Goal: Task Accomplishment & Management: Manage account settings

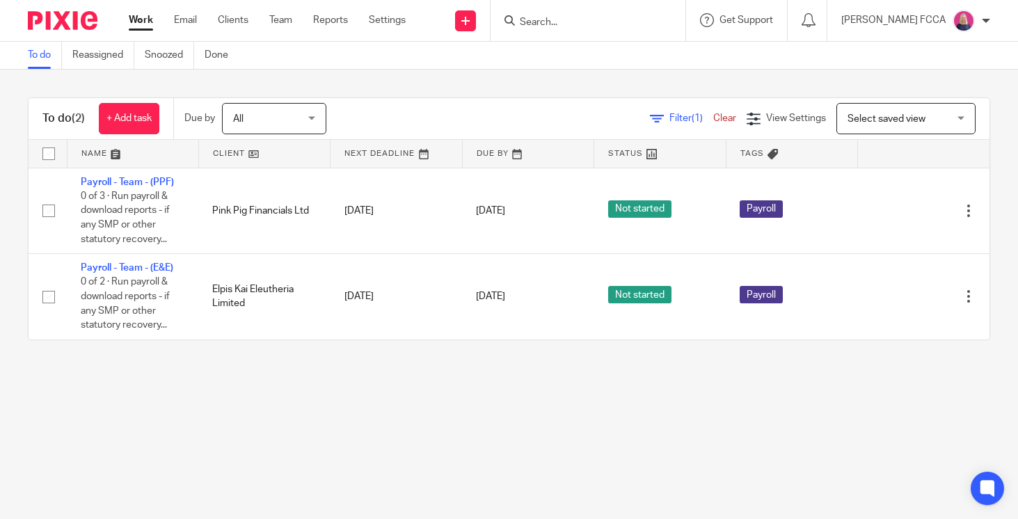
click at [572, 23] on input "Search" at bounding box center [580, 23] width 125 height 13
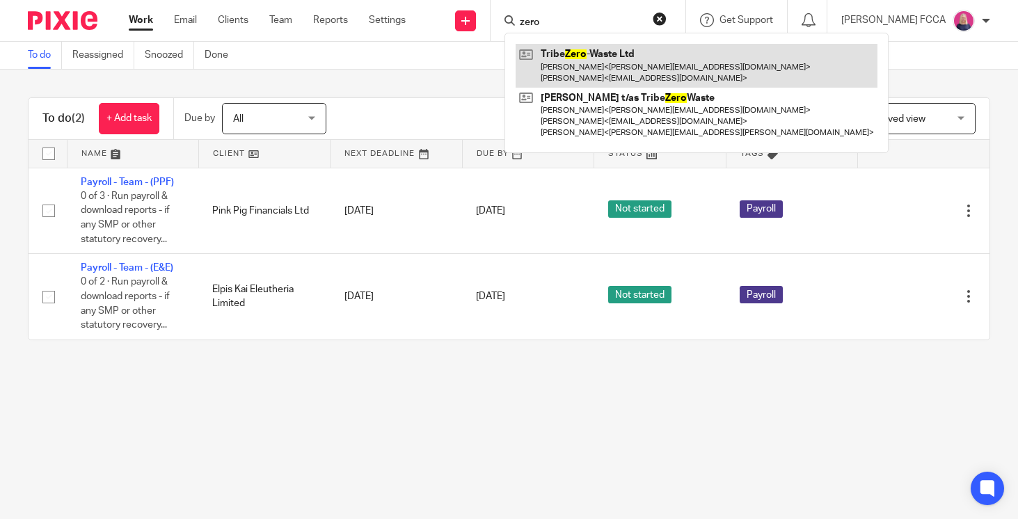
type input "zero"
click at [609, 69] on link at bounding box center [697, 65] width 362 height 43
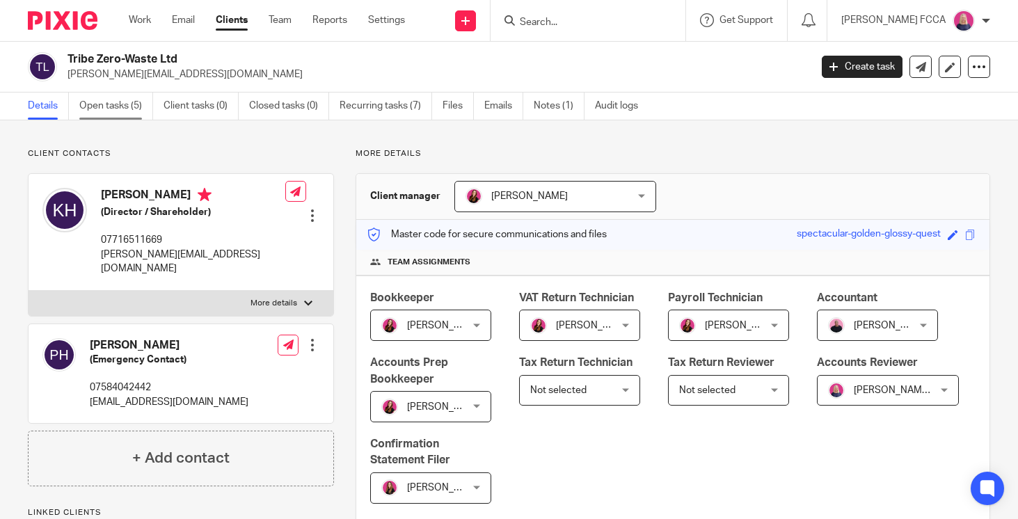
click at [108, 106] on link "Open tasks (5)" at bounding box center [116, 106] width 74 height 27
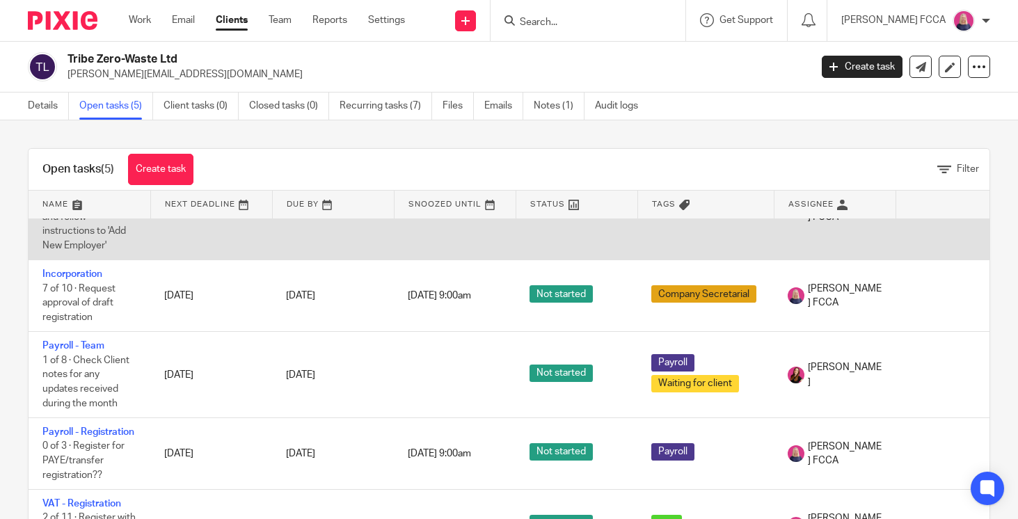
scroll to position [103, 0]
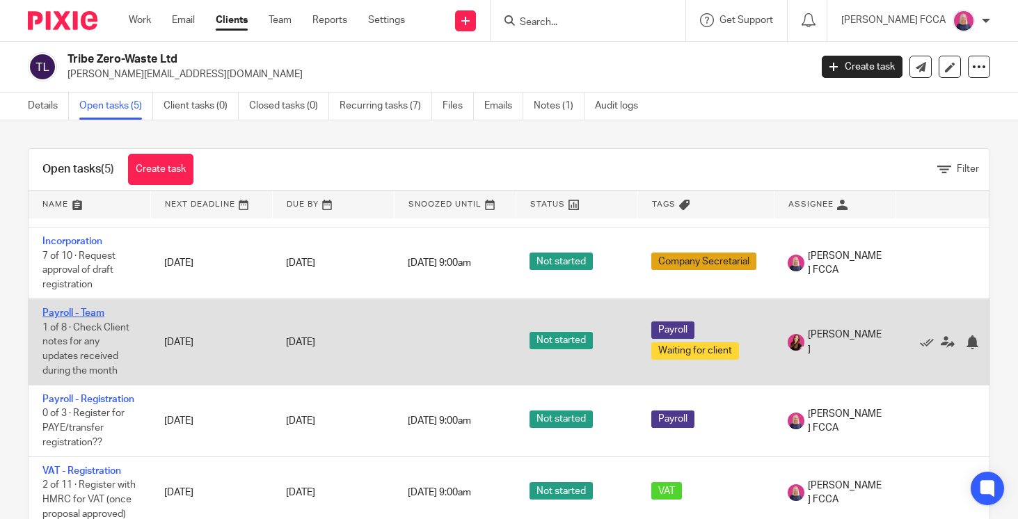
click at [62, 308] on link "Payroll - Team" at bounding box center [73, 313] width 62 height 10
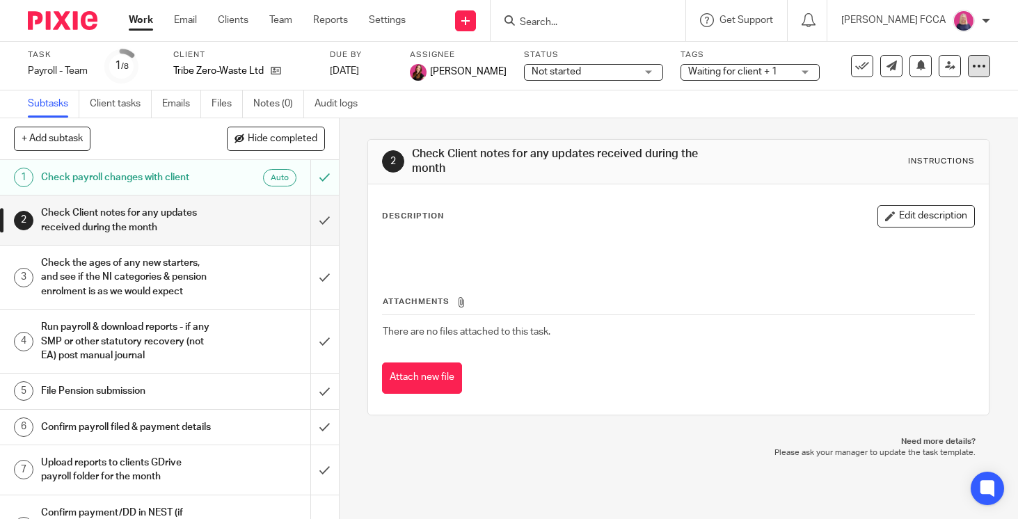
click at [983, 67] on icon at bounding box center [979, 66] width 14 height 14
click at [902, 183] on span "Delete" at bounding box center [904, 182] width 29 height 10
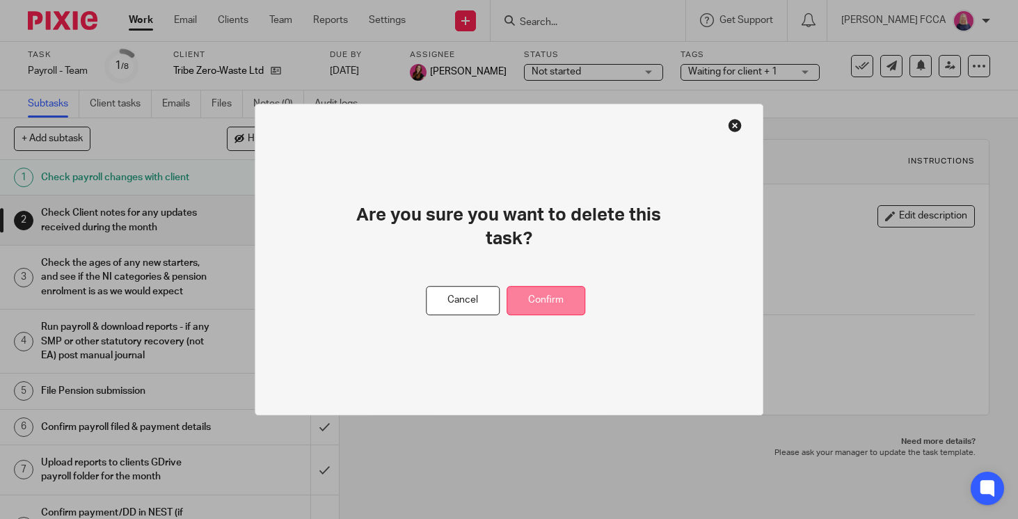
click at [557, 290] on button "Confirm" at bounding box center [546, 301] width 79 height 30
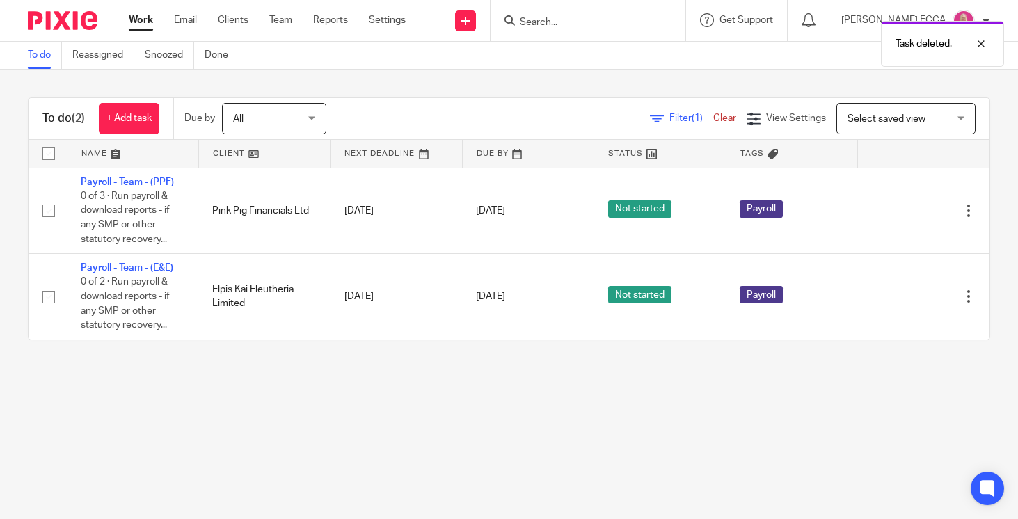
click at [574, 19] on div "Task deleted." at bounding box center [757, 40] width 496 height 53
click at [542, 17] on div "Task deleted." at bounding box center [757, 40] width 496 height 53
click at [530, 18] on div "Task deleted." at bounding box center [757, 40] width 496 height 53
click at [569, 19] on input "Search" at bounding box center [580, 23] width 125 height 13
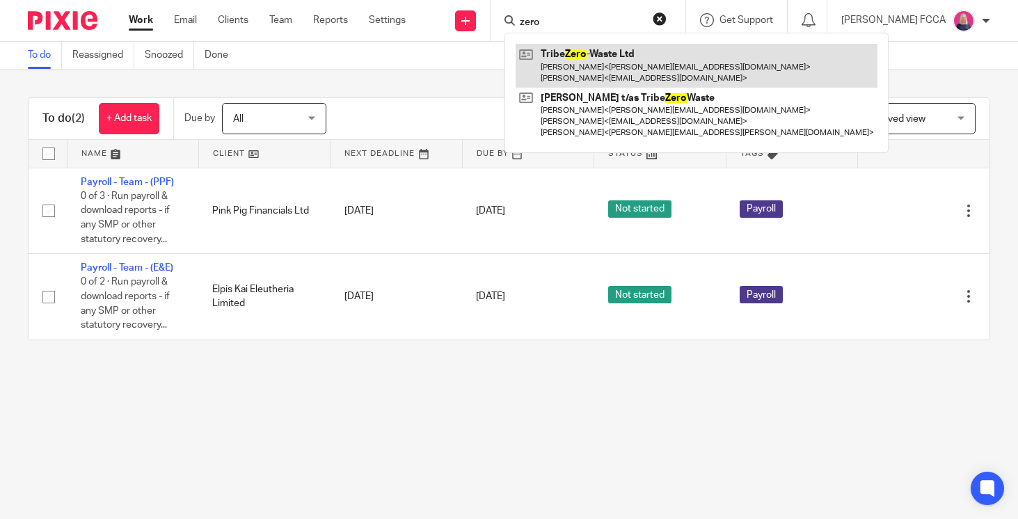
type input "zero"
click at [592, 60] on link at bounding box center [697, 65] width 362 height 43
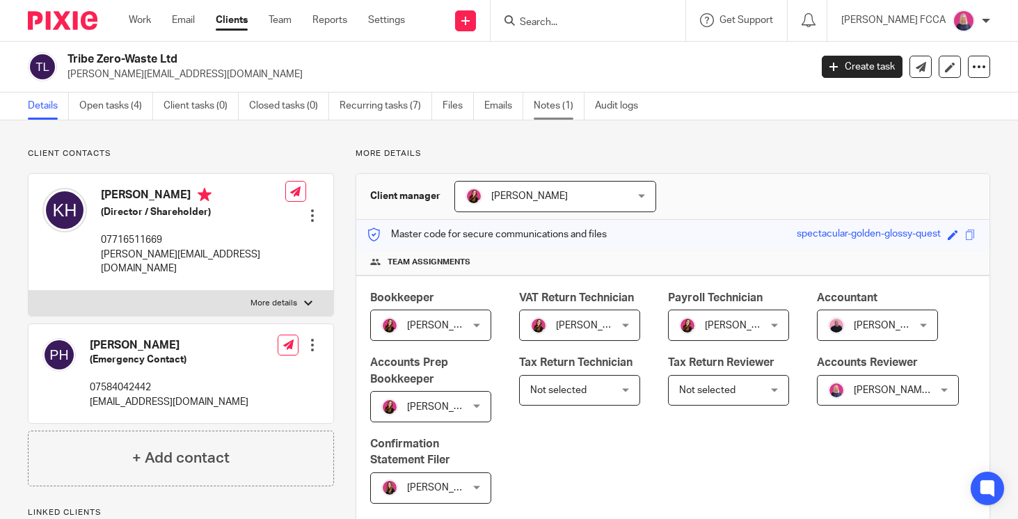
click at [553, 105] on link "Notes (1)" at bounding box center [559, 106] width 51 height 27
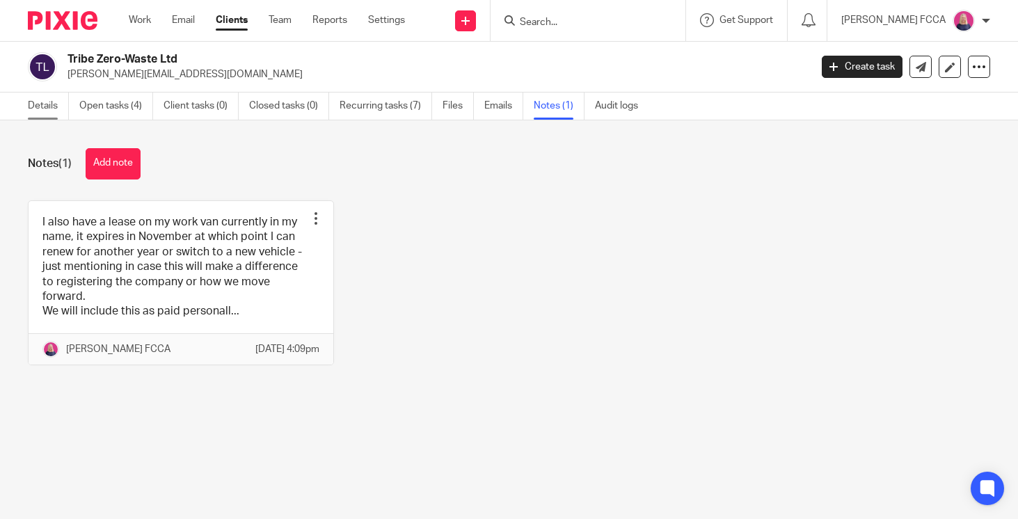
click at [46, 109] on link "Details" at bounding box center [48, 106] width 41 height 27
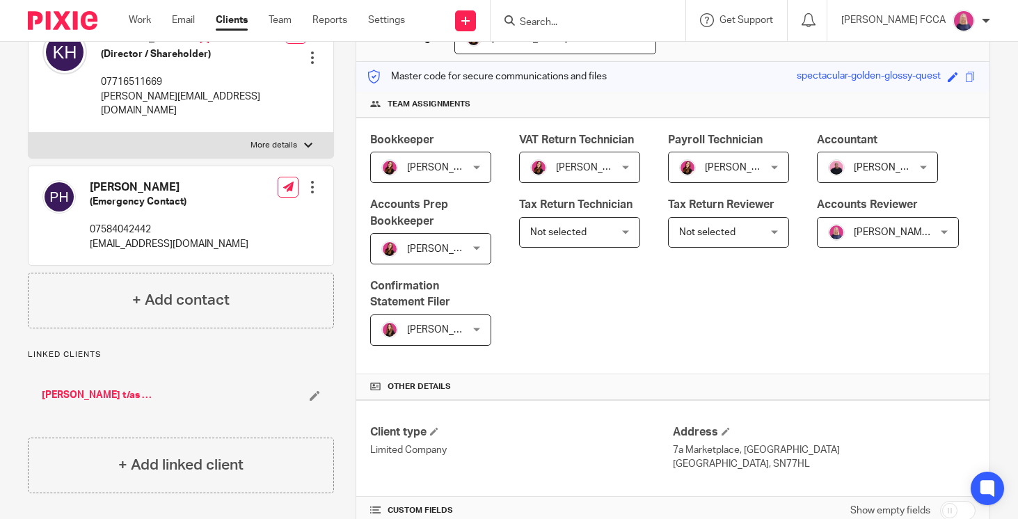
scroll to position [283, 0]
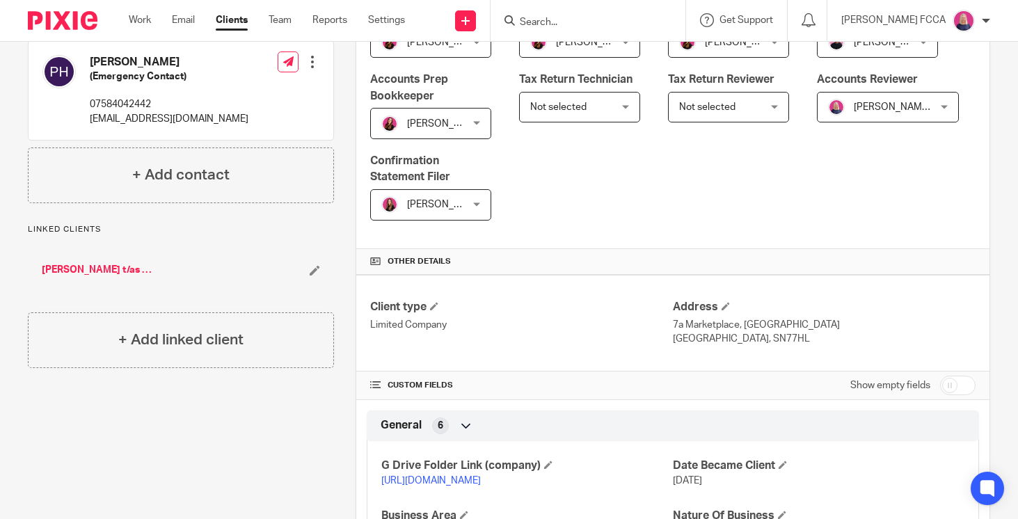
click at [79, 263] on link "[PERSON_NAME] t/as Tribe Zero Waste" at bounding box center [97, 270] width 111 height 14
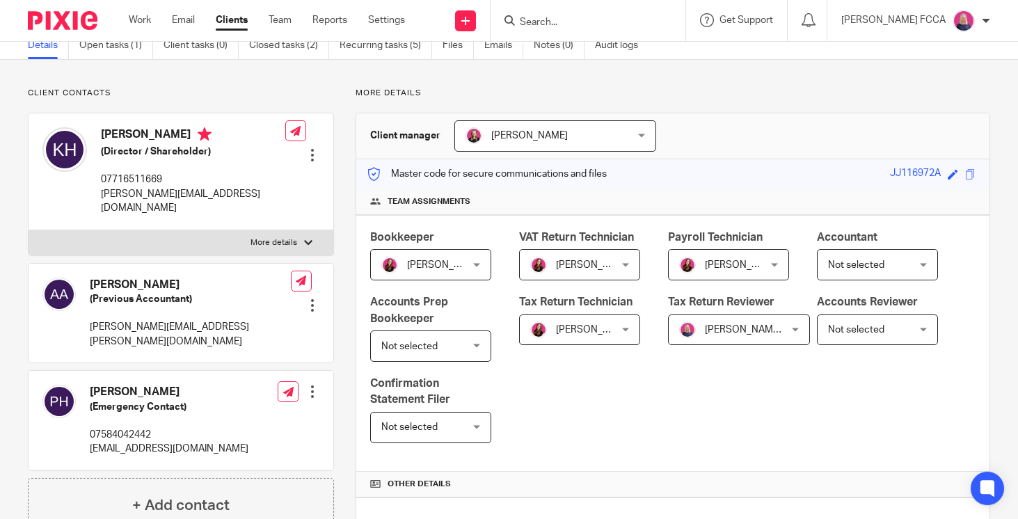
scroll to position [60, 0]
click at [100, 47] on link "Open tasks (1)" at bounding box center [116, 46] width 74 height 27
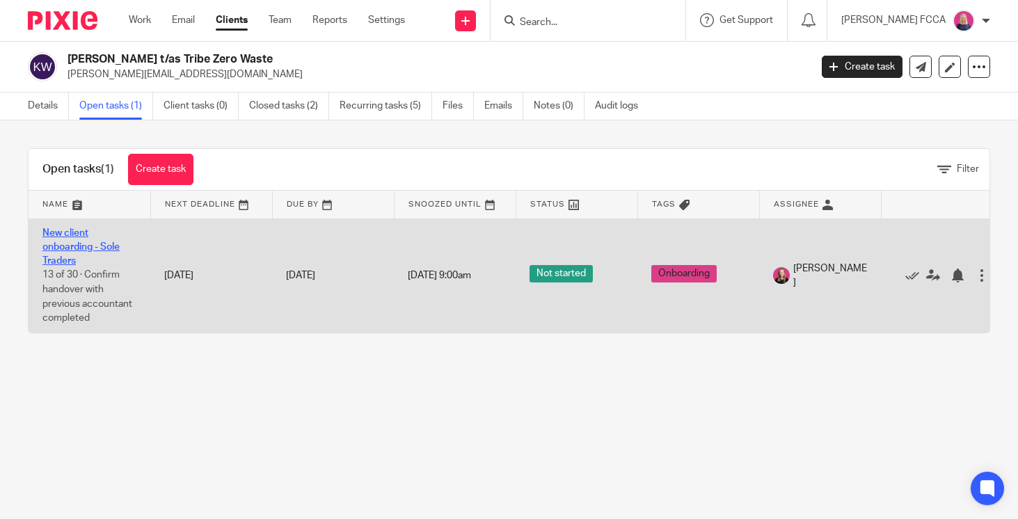
click at [72, 244] on link "New client onboarding - Sole Traders" at bounding box center [80, 247] width 77 height 38
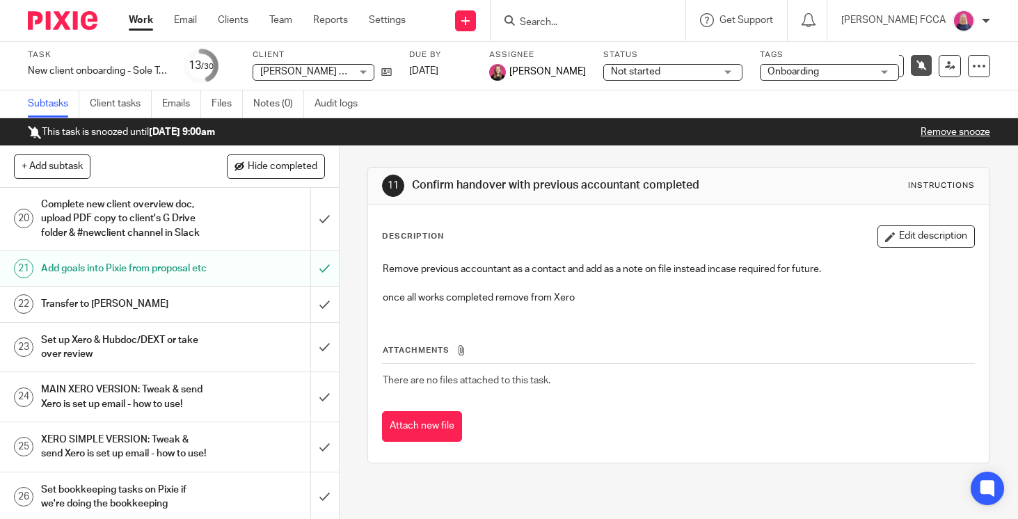
scroll to position [908, 0]
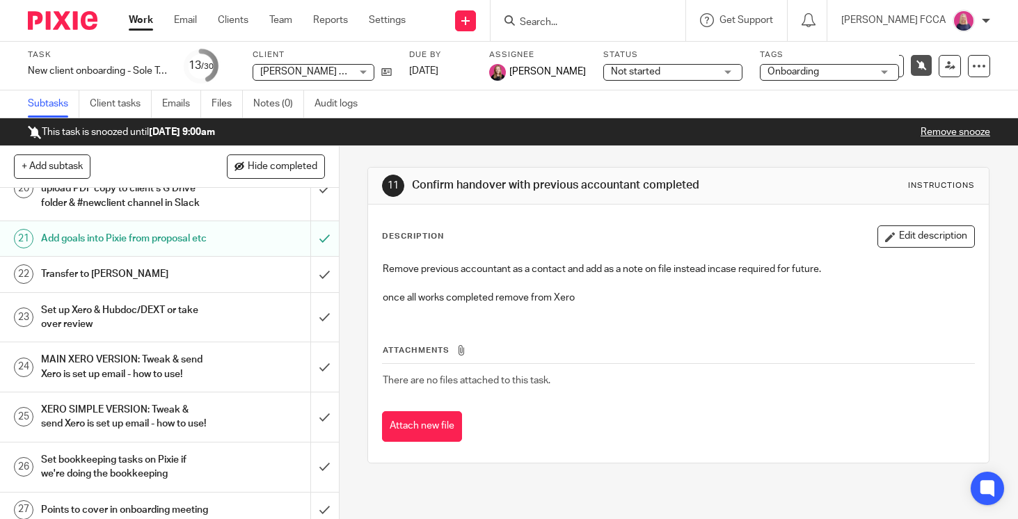
click at [109, 323] on h1 "Set up Xero & Hubdoc/DEXT or take over review" at bounding box center [126, 317] width 171 height 35
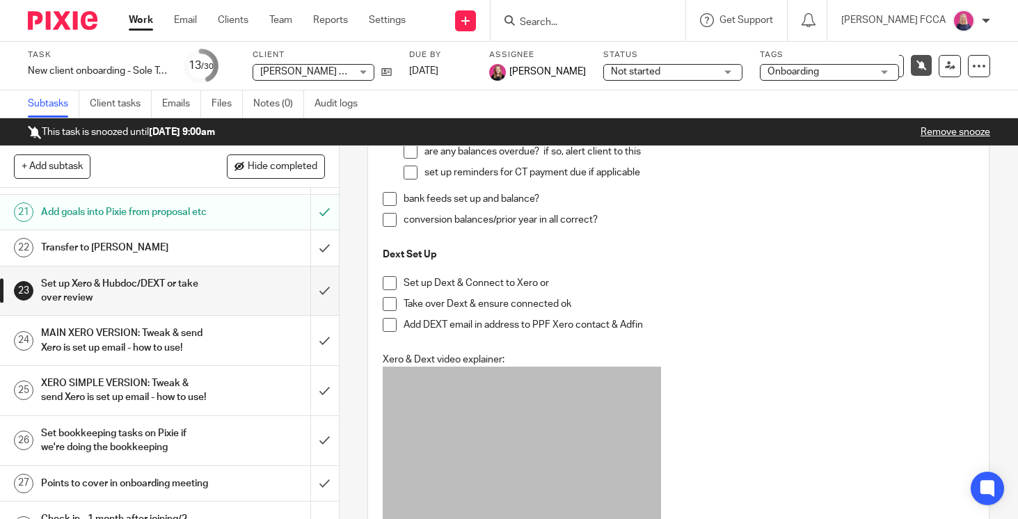
scroll to position [937, 0]
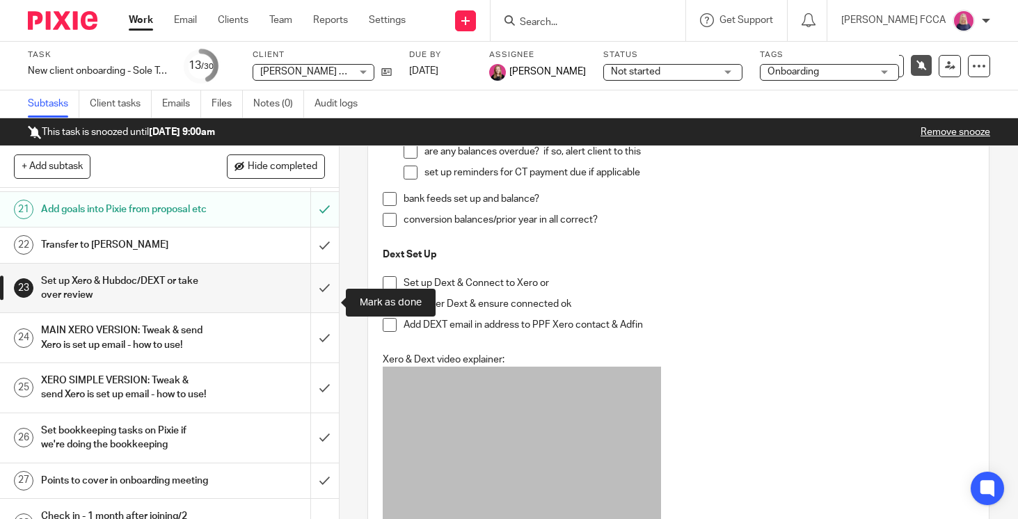
click at [321, 307] on input "submit" at bounding box center [169, 288] width 339 height 49
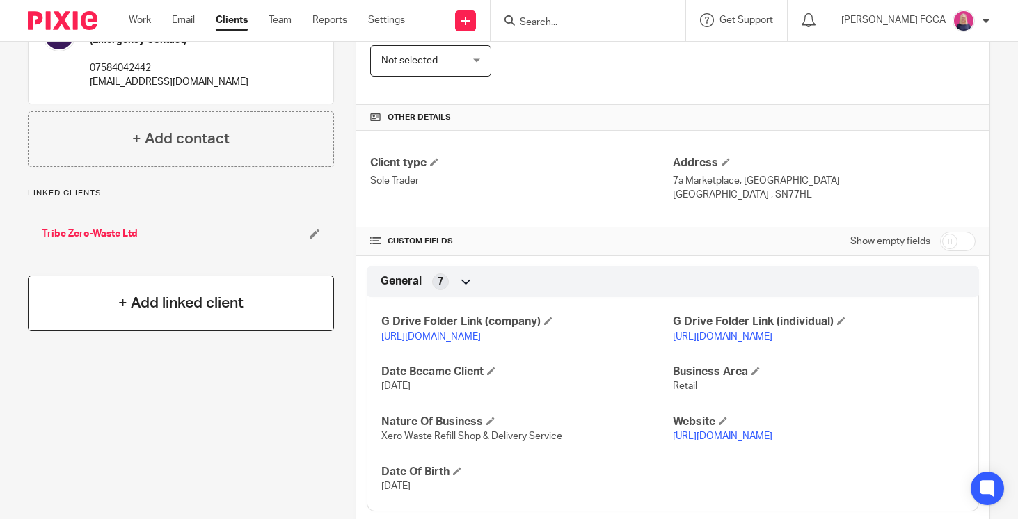
scroll to position [452, 0]
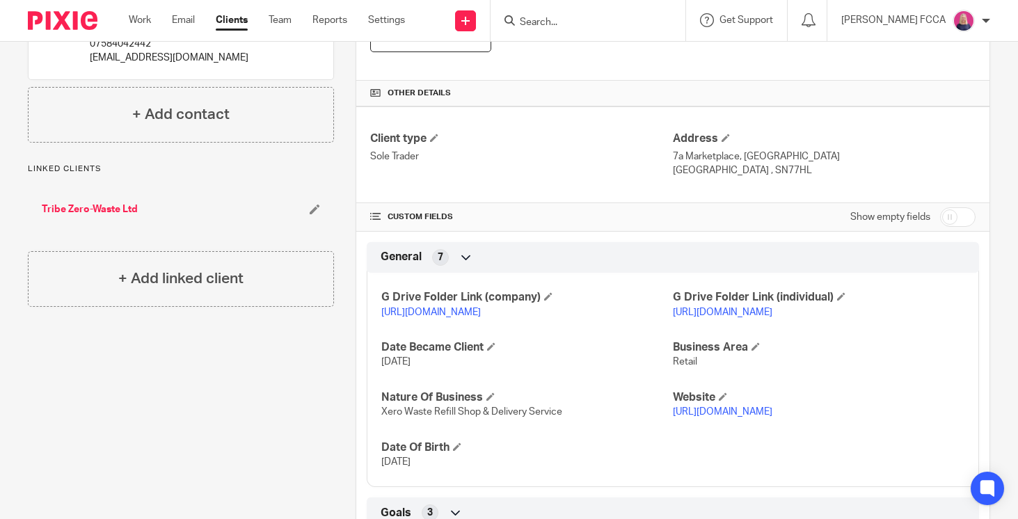
click at [91, 203] on link "Tribe Zero-Waste Ltd" at bounding box center [90, 210] width 96 height 14
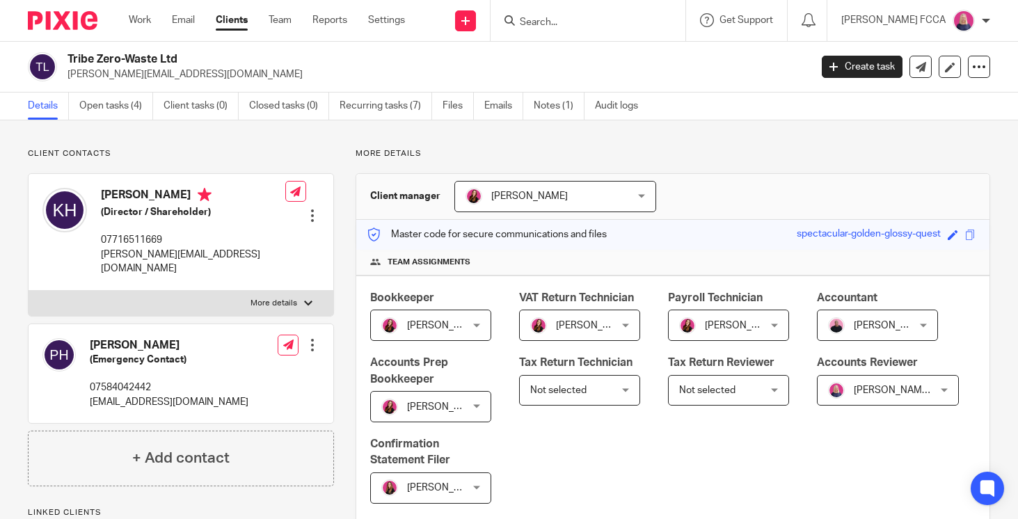
drag, startPoint x: 178, startPoint y: 59, endPoint x: 69, endPoint y: 58, distance: 109.3
click at [69, 58] on h2 "Tribe Zero-Waste Ltd" at bounding box center [361, 59] width 587 height 15
copy h2 "Tribe Zero-Waste Ltd"
drag, startPoint x: 221, startPoint y: 255, endPoint x: 102, endPoint y: 256, distance: 119.7
click at [102, 256] on p "katie@tribezerowaste.co.uk" at bounding box center [193, 262] width 184 height 29
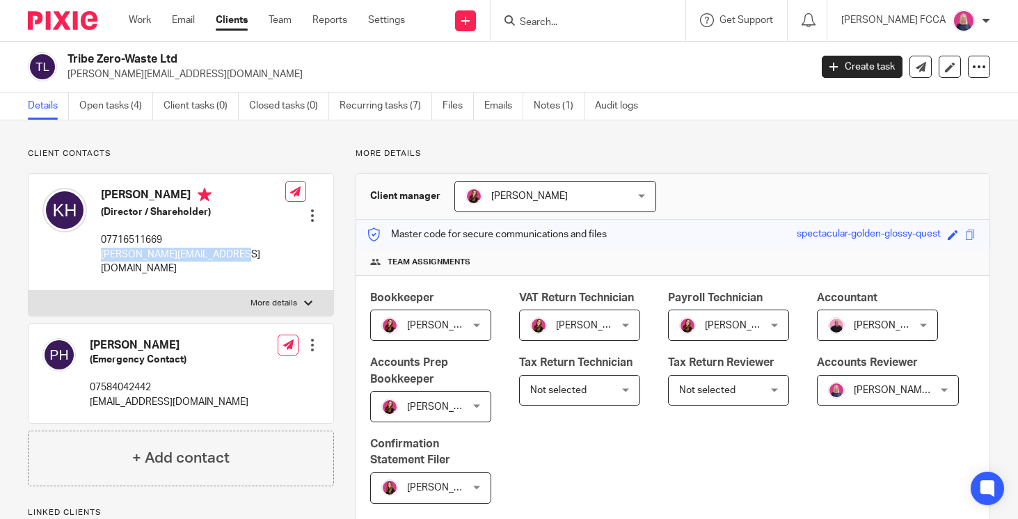
copy p "katie@tribezerowaste.co.uk"
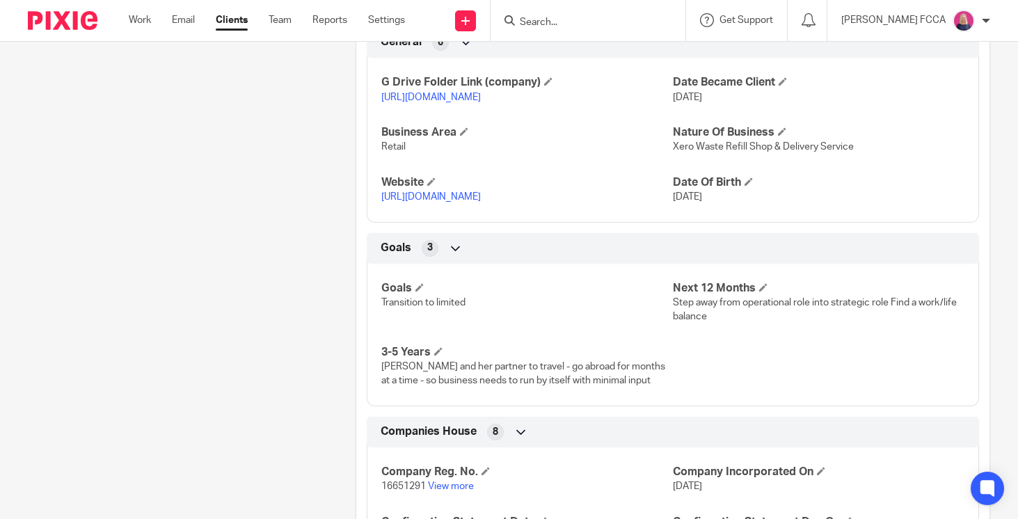
scroll to position [630, 0]
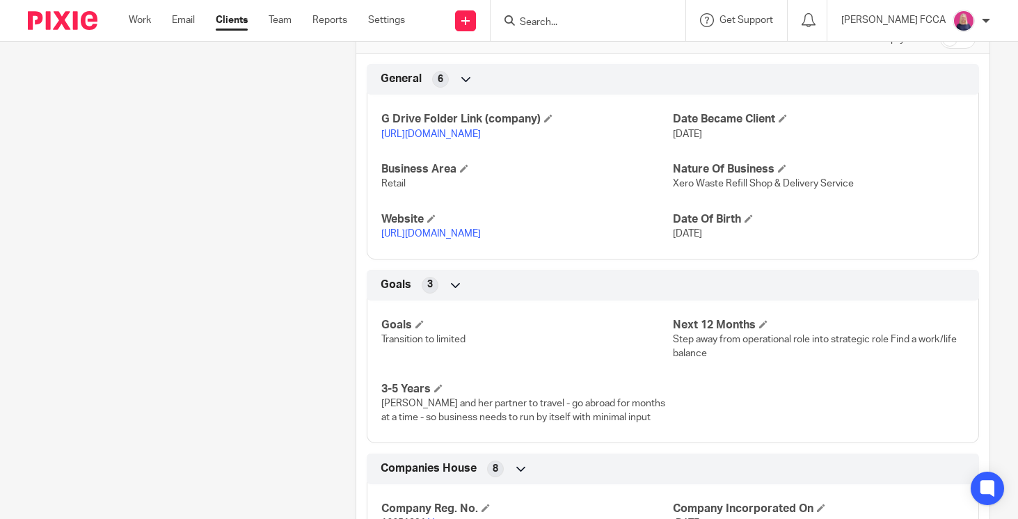
click at [448, 139] on link "https://drive.google.com/drive/folders/1EKWGJpfr3NBARtakZ1WrFS6JvDfMx8B2?usp=dr…" at bounding box center [431, 134] width 100 height 10
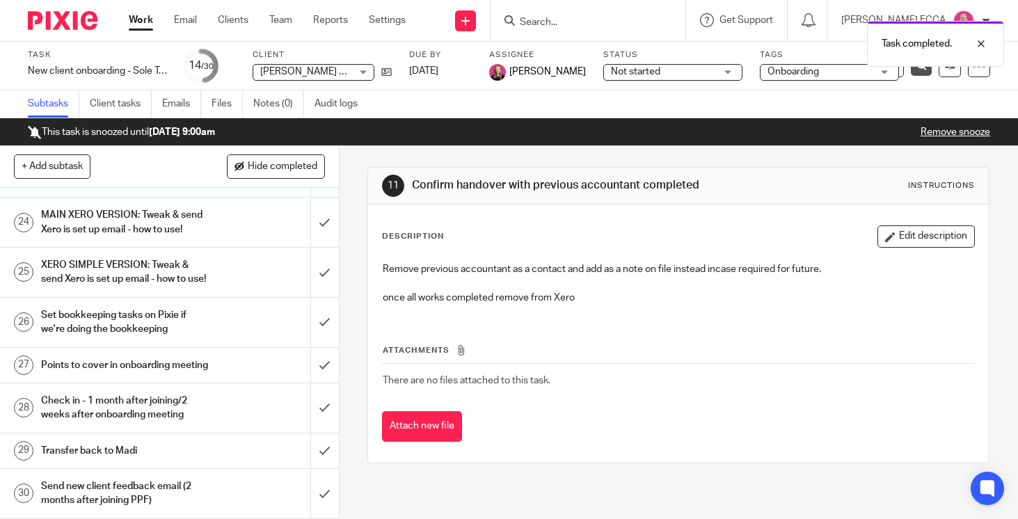
scroll to position [1082, 0]
click at [219, 205] on div "MAIN XERO VERSION: Tweak & send Xero is set up email - how to use!" at bounding box center [168, 222] width 255 height 35
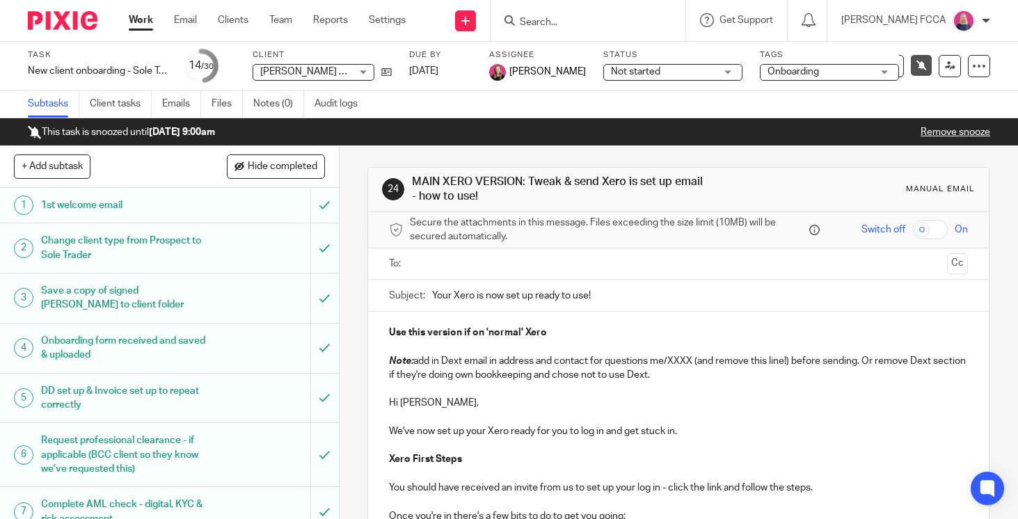
click at [504, 264] on input "text" at bounding box center [678, 264] width 527 height 16
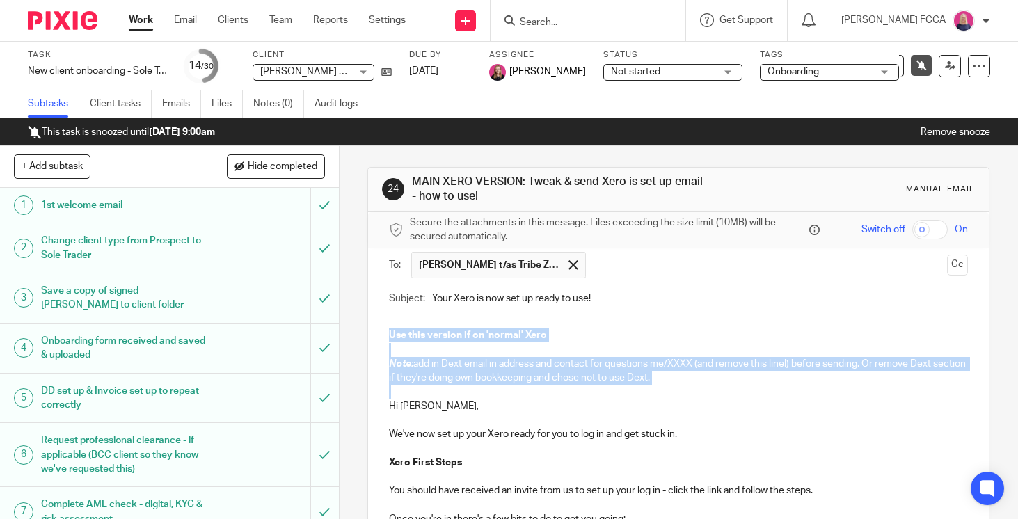
drag, startPoint x: 391, startPoint y: 335, endPoint x: 618, endPoint y: 397, distance: 235.2
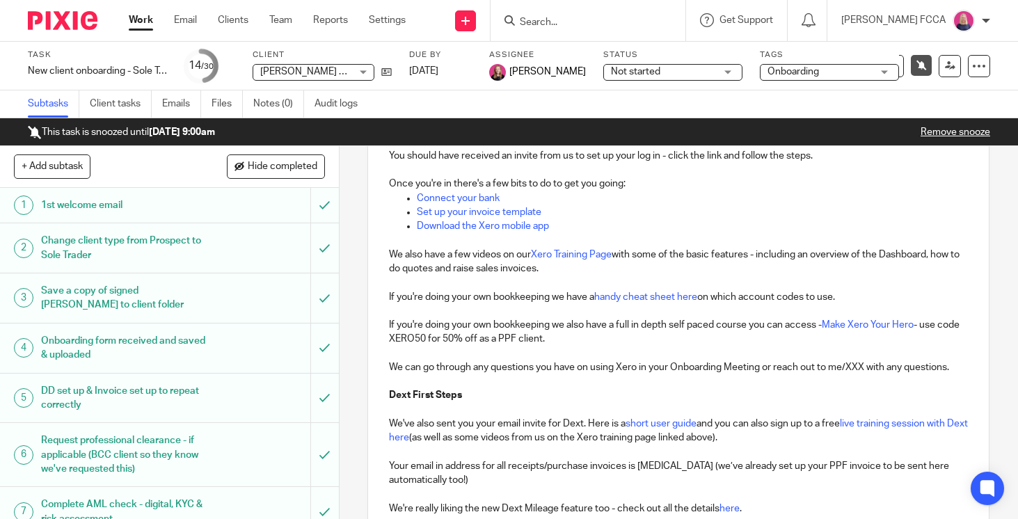
scroll to position [275, 0]
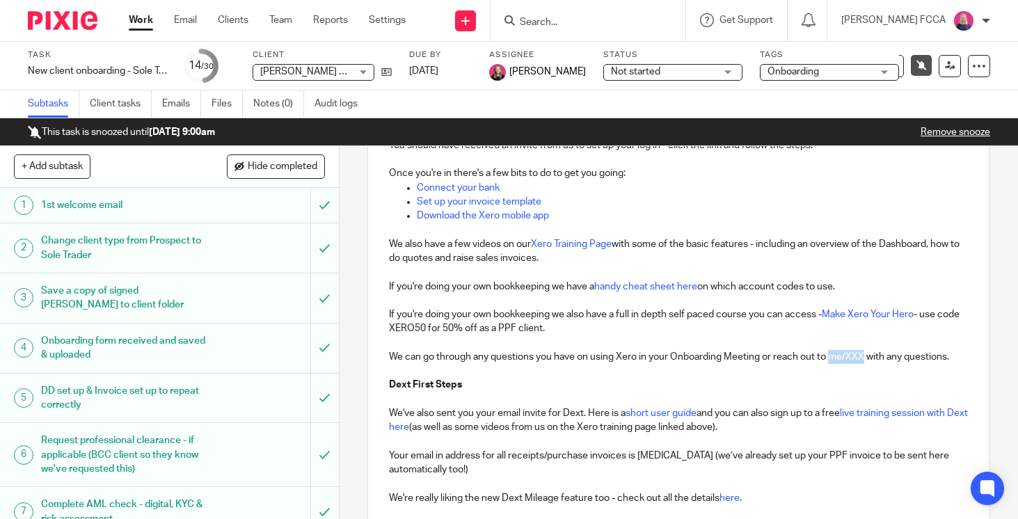
drag, startPoint x: 867, startPoint y: 356, endPoint x: 832, endPoint y: 356, distance: 35.5
click at [832, 356] on p "We can go through any questions you have on using Xero in your Onboarding Meeti…" at bounding box center [678, 357] width 579 height 14
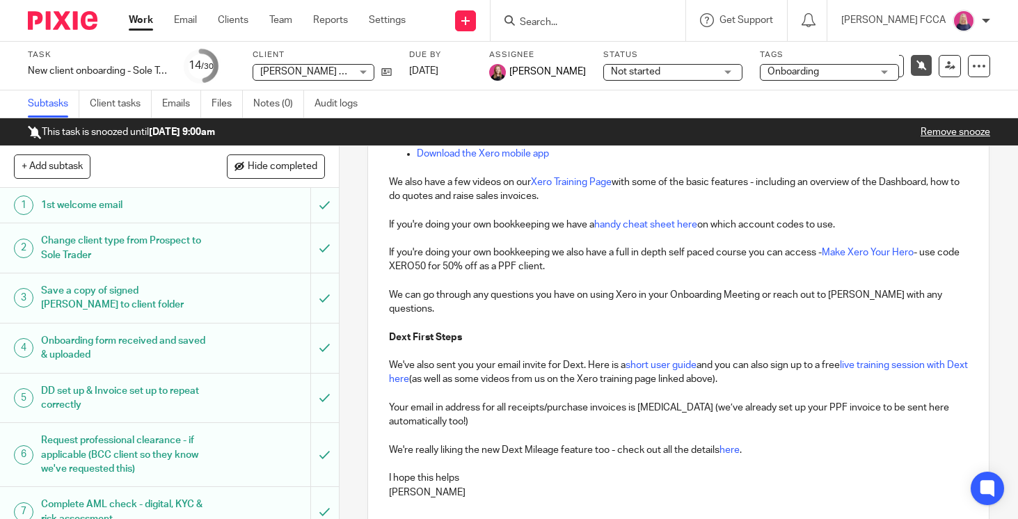
scroll to position [335, 0]
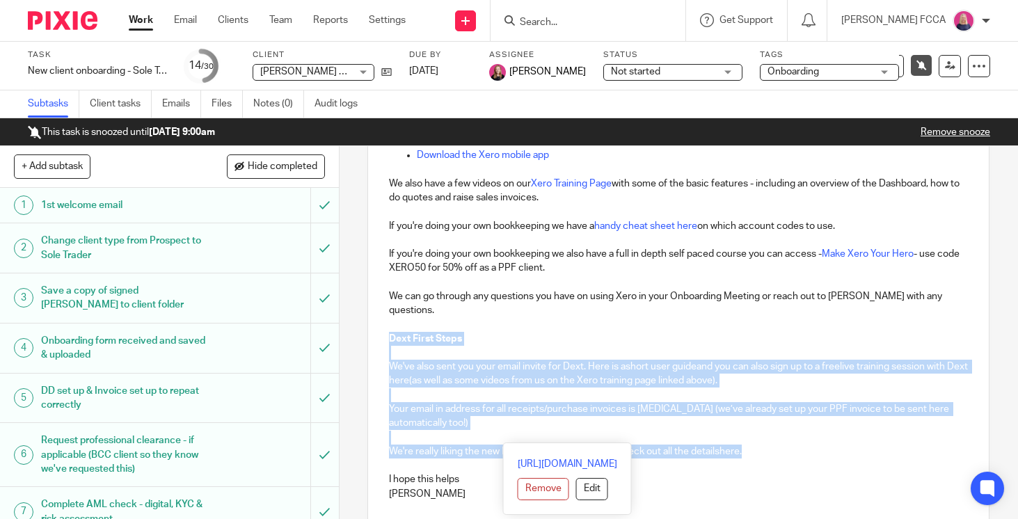
drag, startPoint x: 750, startPoint y: 436, endPoint x: 384, endPoint y: 323, distance: 383.2
click at [384, 323] on div "Hi [PERSON_NAME], We've now set up your Xero ready for you to log in and get st…" at bounding box center [678, 245] width 621 height 532
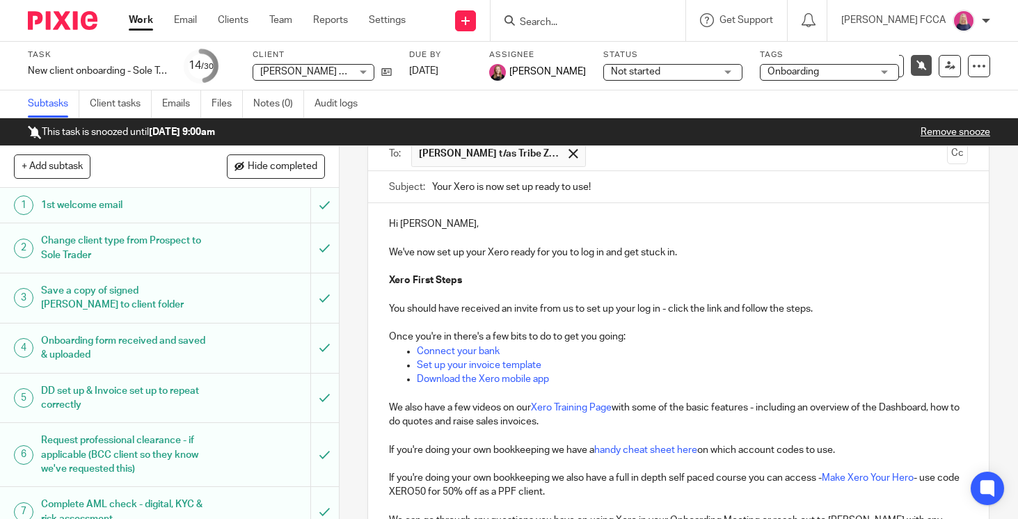
scroll to position [0, 0]
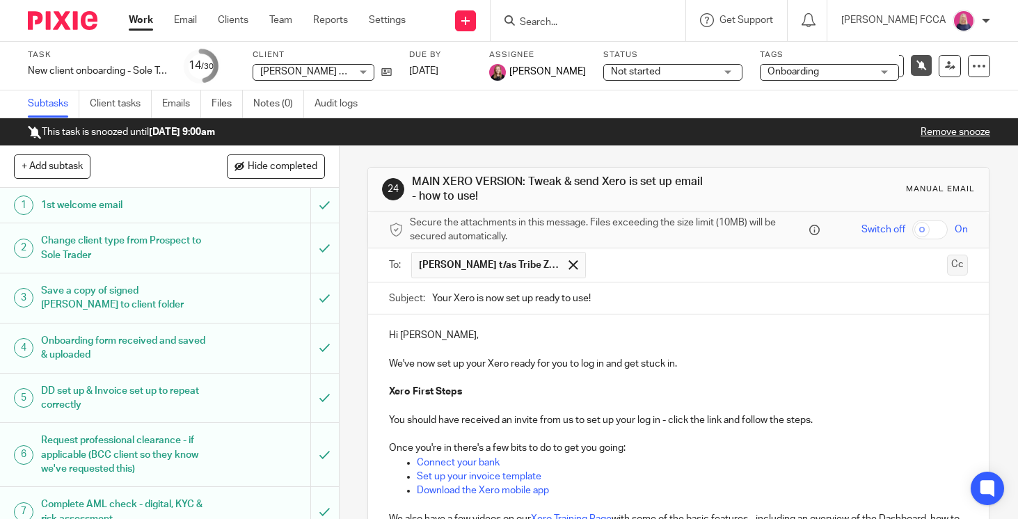
click at [953, 258] on button "Cc" at bounding box center [957, 265] width 21 height 21
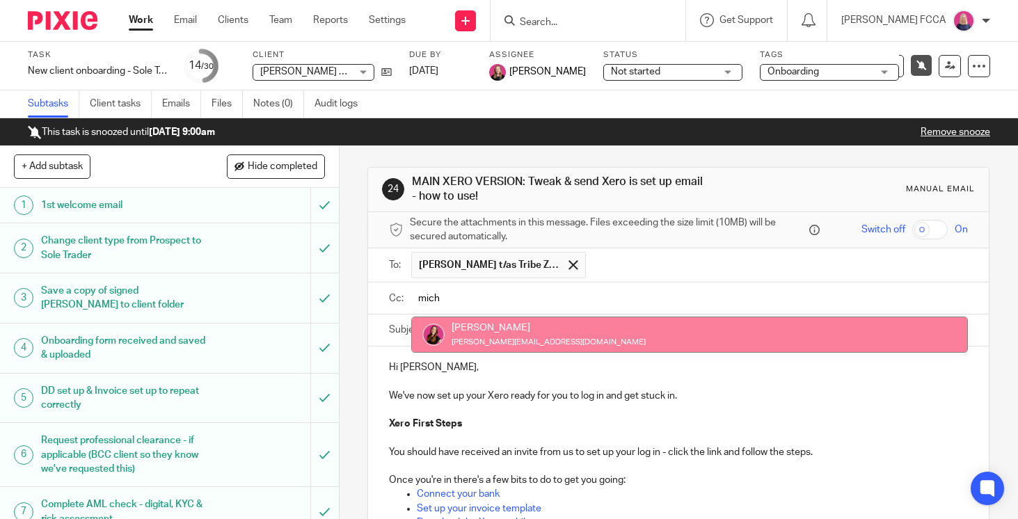
type input "mich"
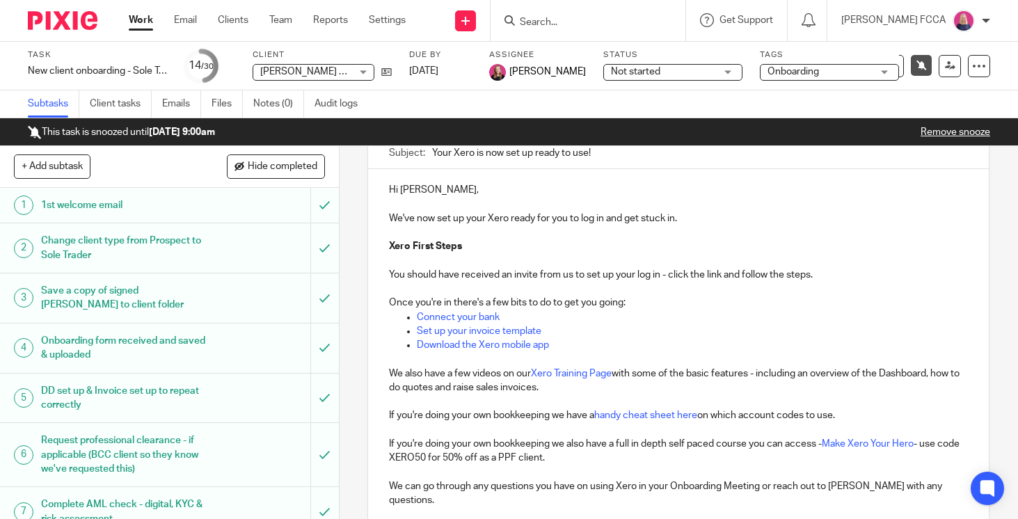
scroll to position [331, 0]
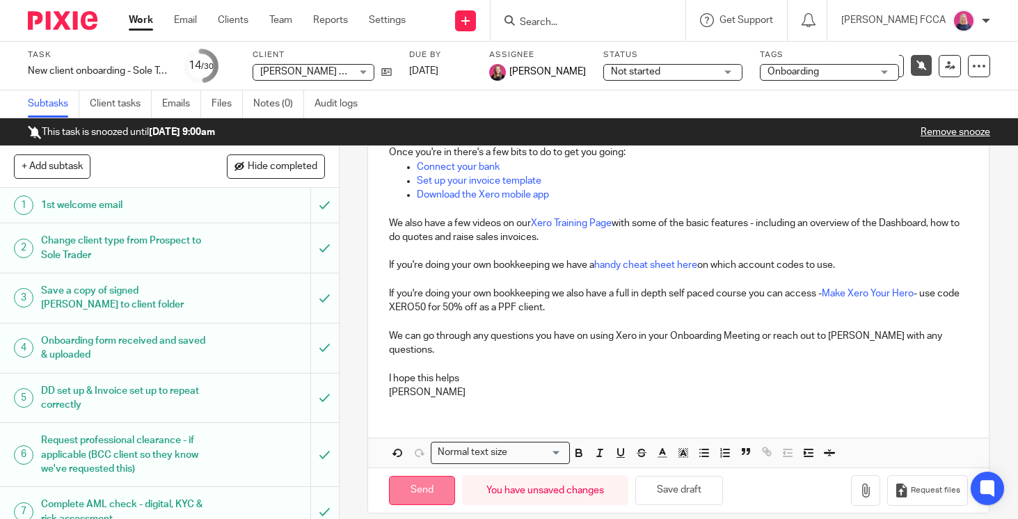
click at [418, 476] on input "Send" at bounding box center [422, 491] width 66 height 30
type input "Sent"
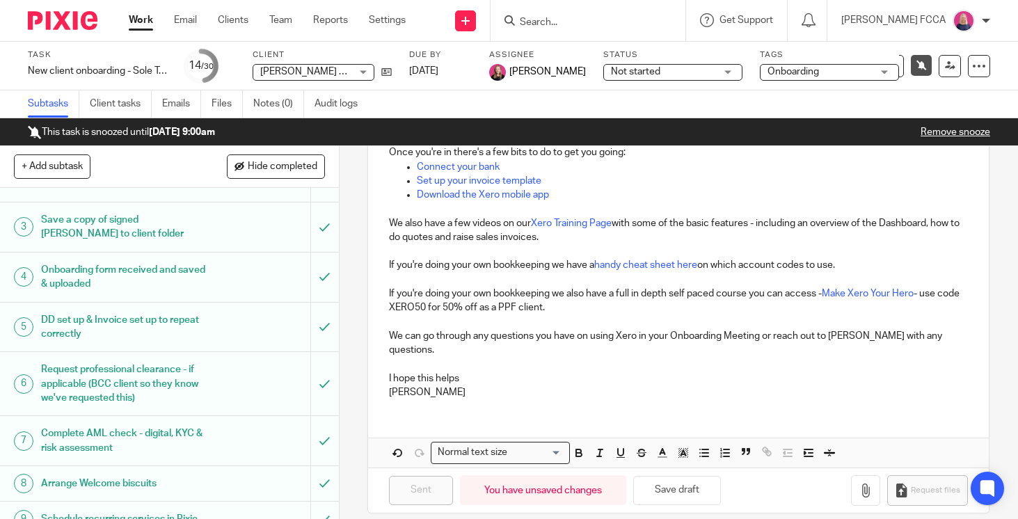
scroll to position [0, 0]
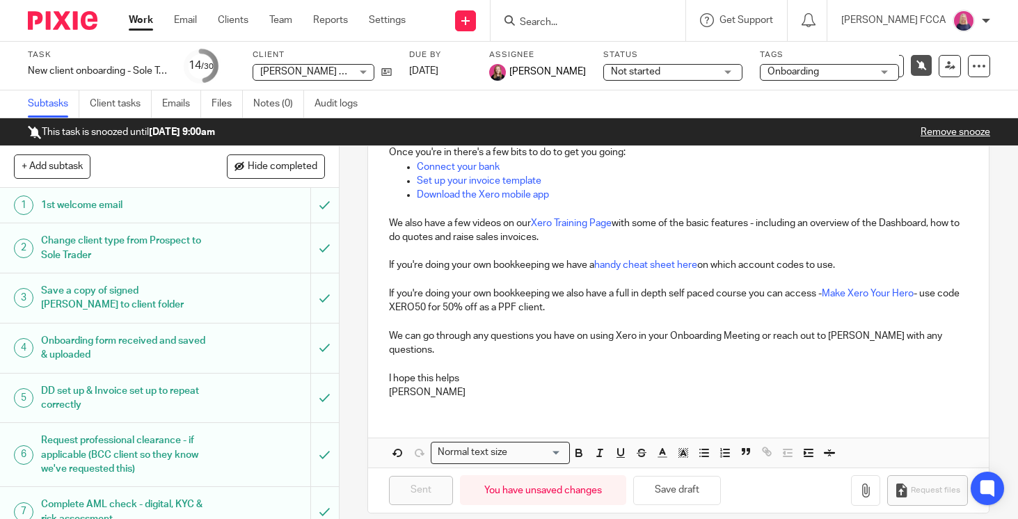
click at [52, 17] on img at bounding box center [63, 20] width 70 height 19
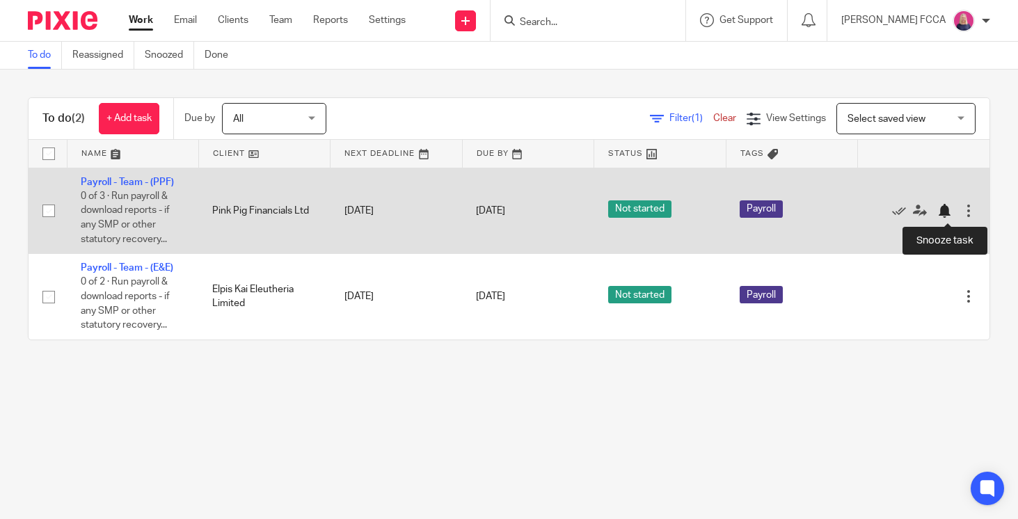
click at [946, 211] on div at bounding box center [944, 211] width 14 height 14
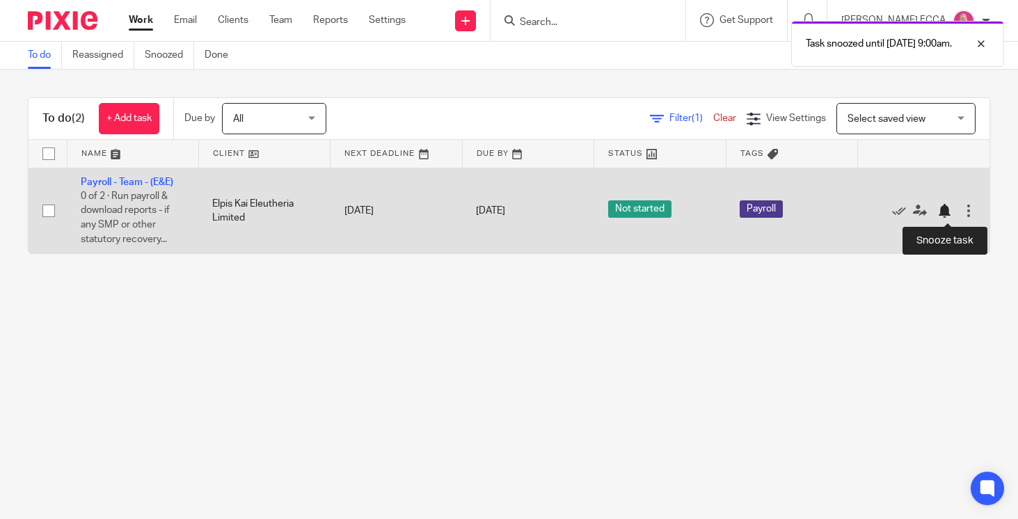
click at [945, 210] on div at bounding box center [944, 211] width 14 height 14
